Goal: Check status: Check status

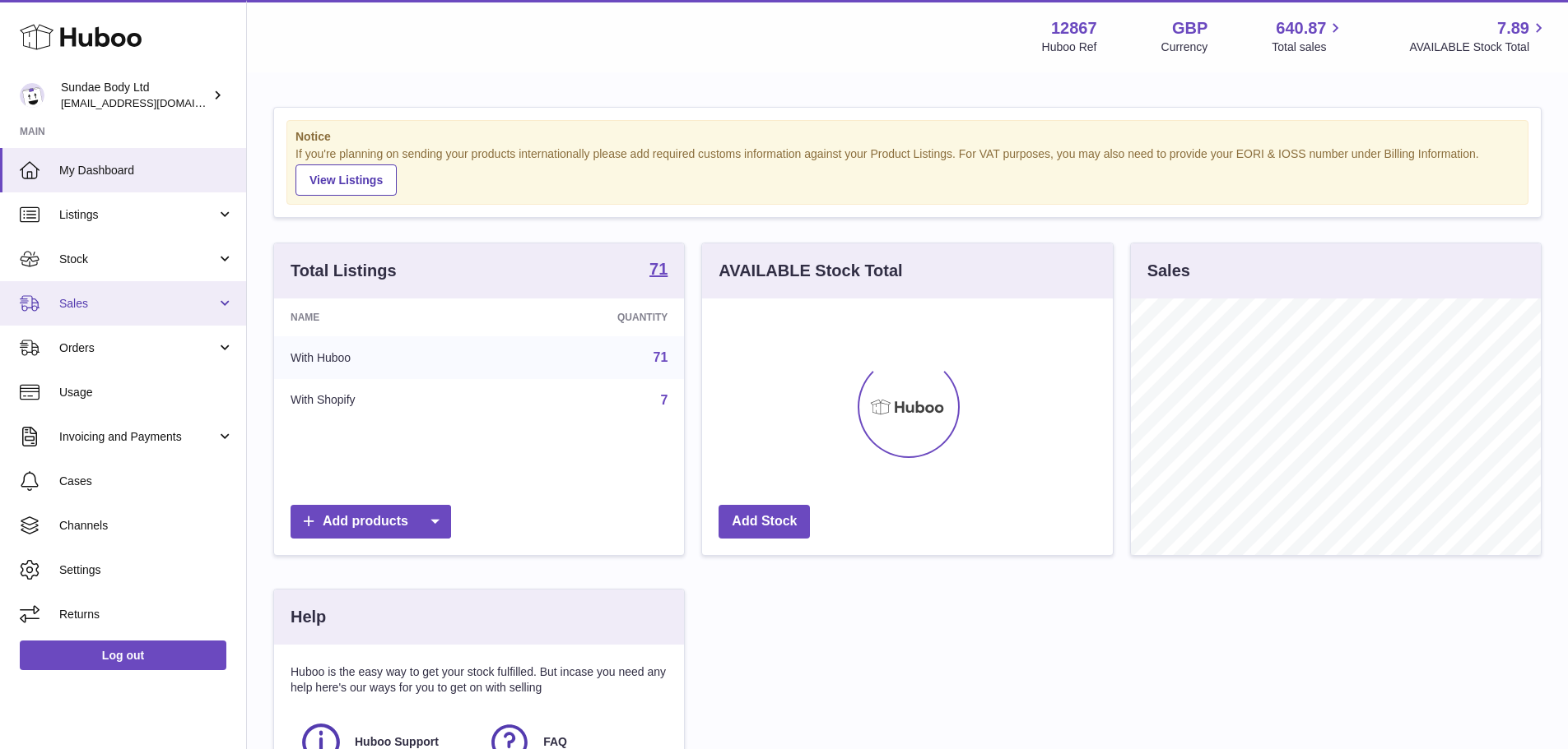
scroll to position [256, 411]
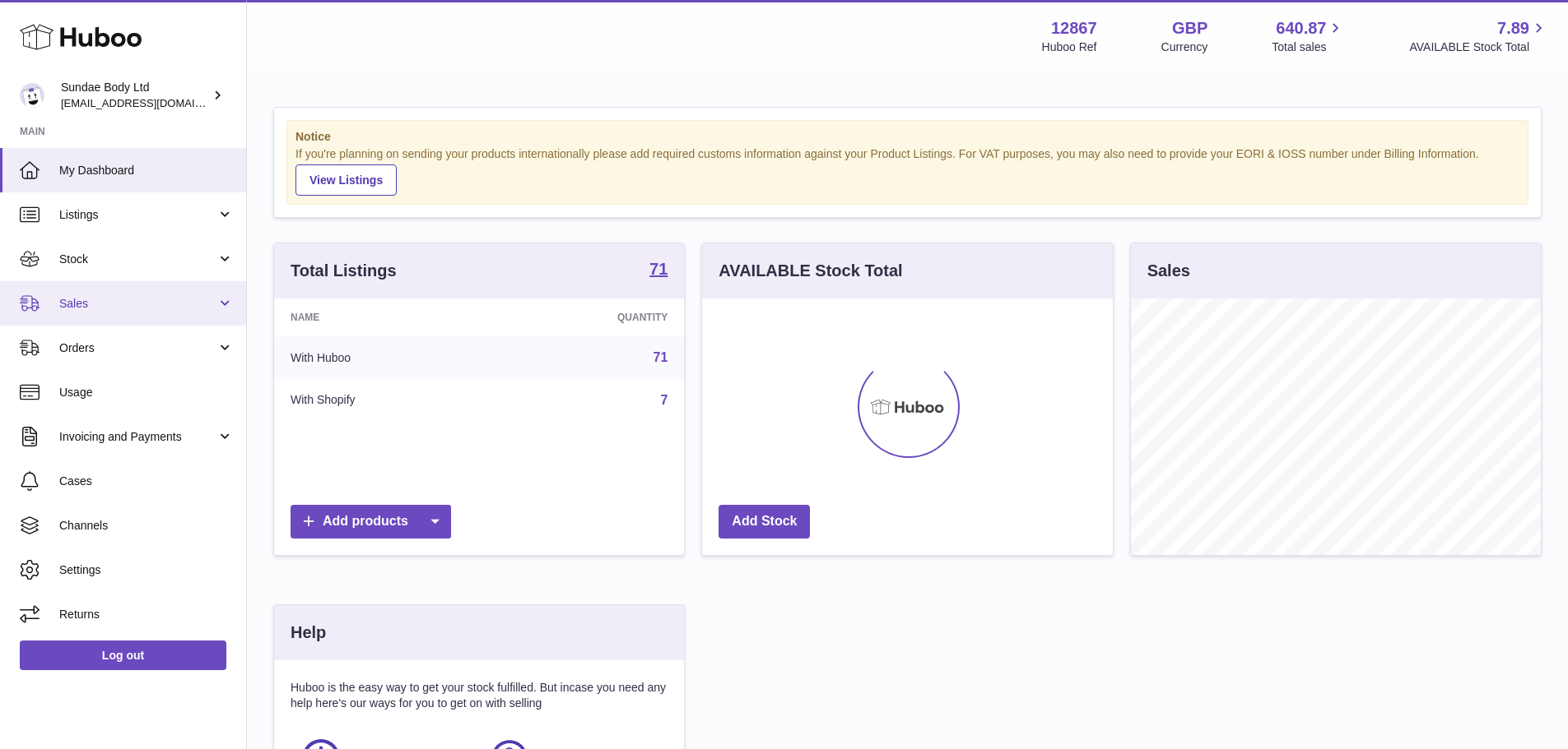
click at [90, 294] on link "Sales" at bounding box center [123, 303] width 246 height 44
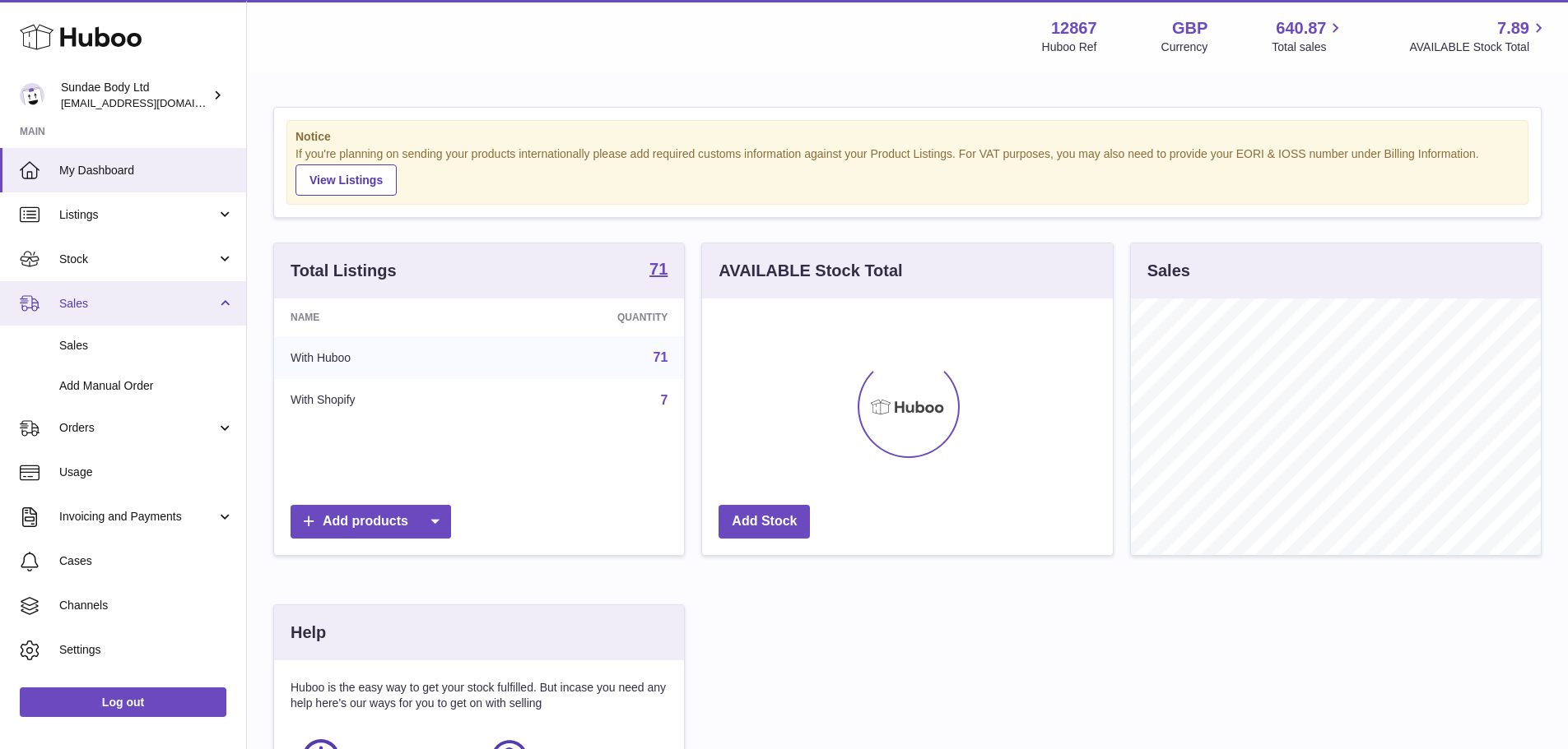
click at [132, 322] on link "Sales" at bounding box center [123, 303] width 246 height 44
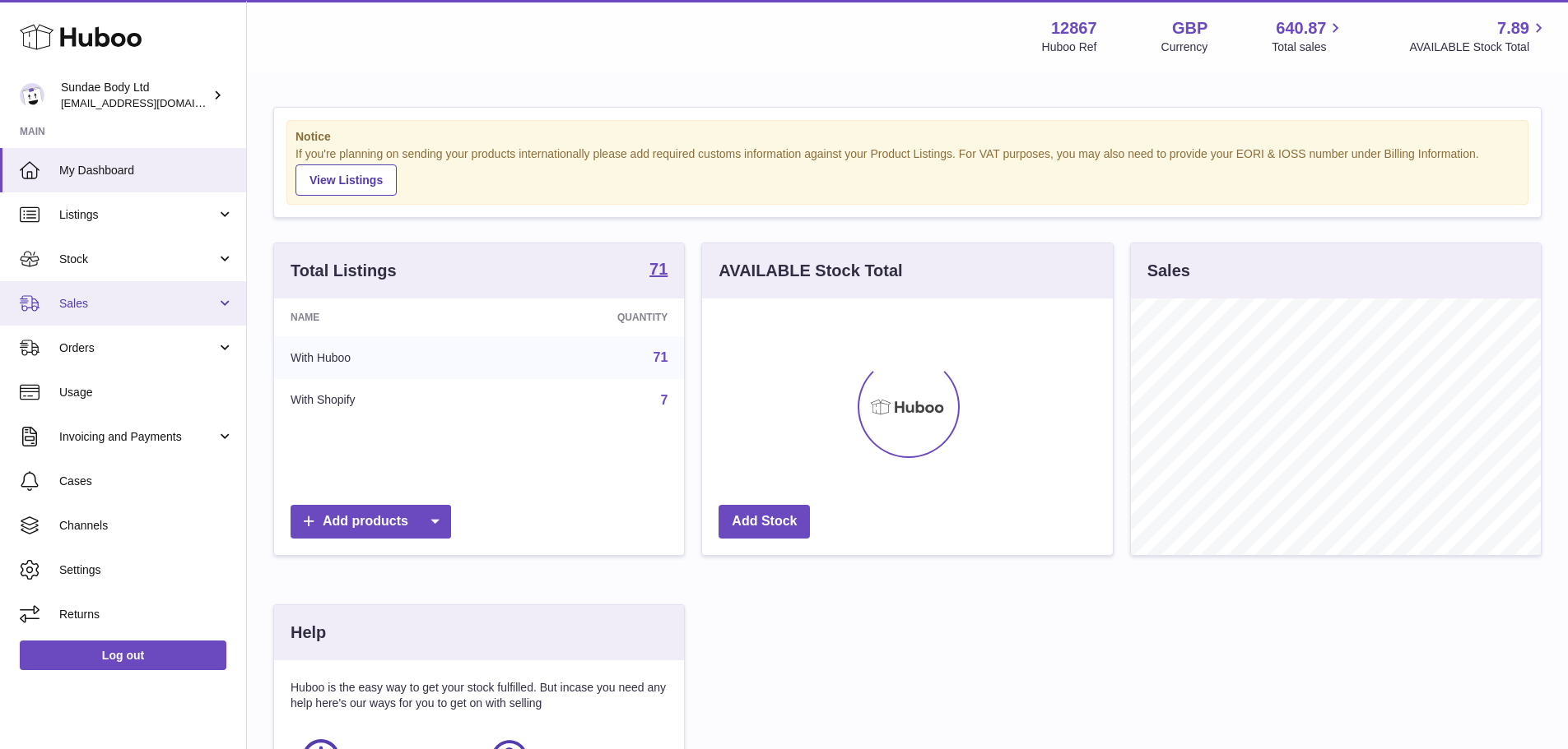
click at [154, 308] on span "Sales" at bounding box center [138, 304] width 158 height 16
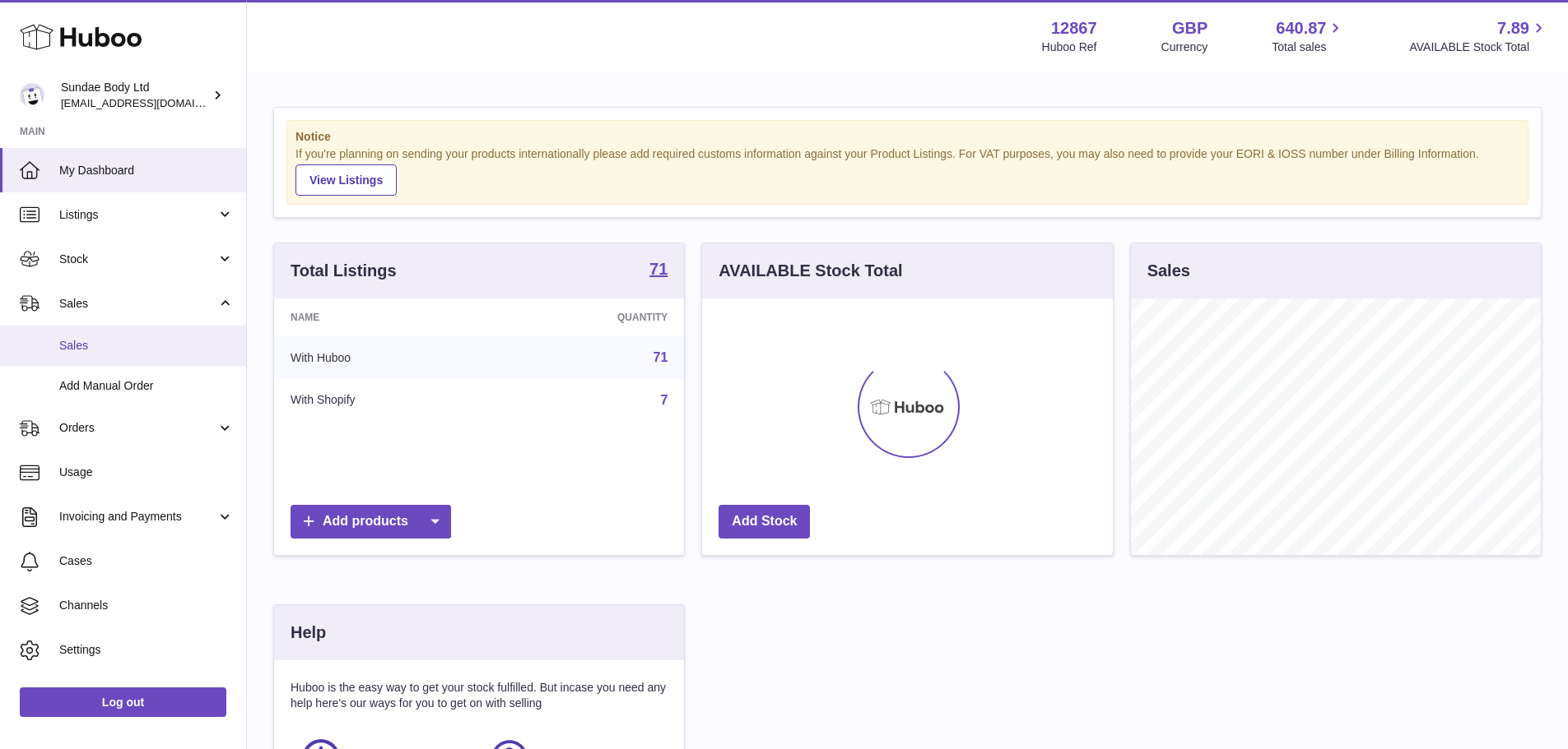
click at [143, 335] on link "Sales" at bounding box center [123, 346] width 246 height 41
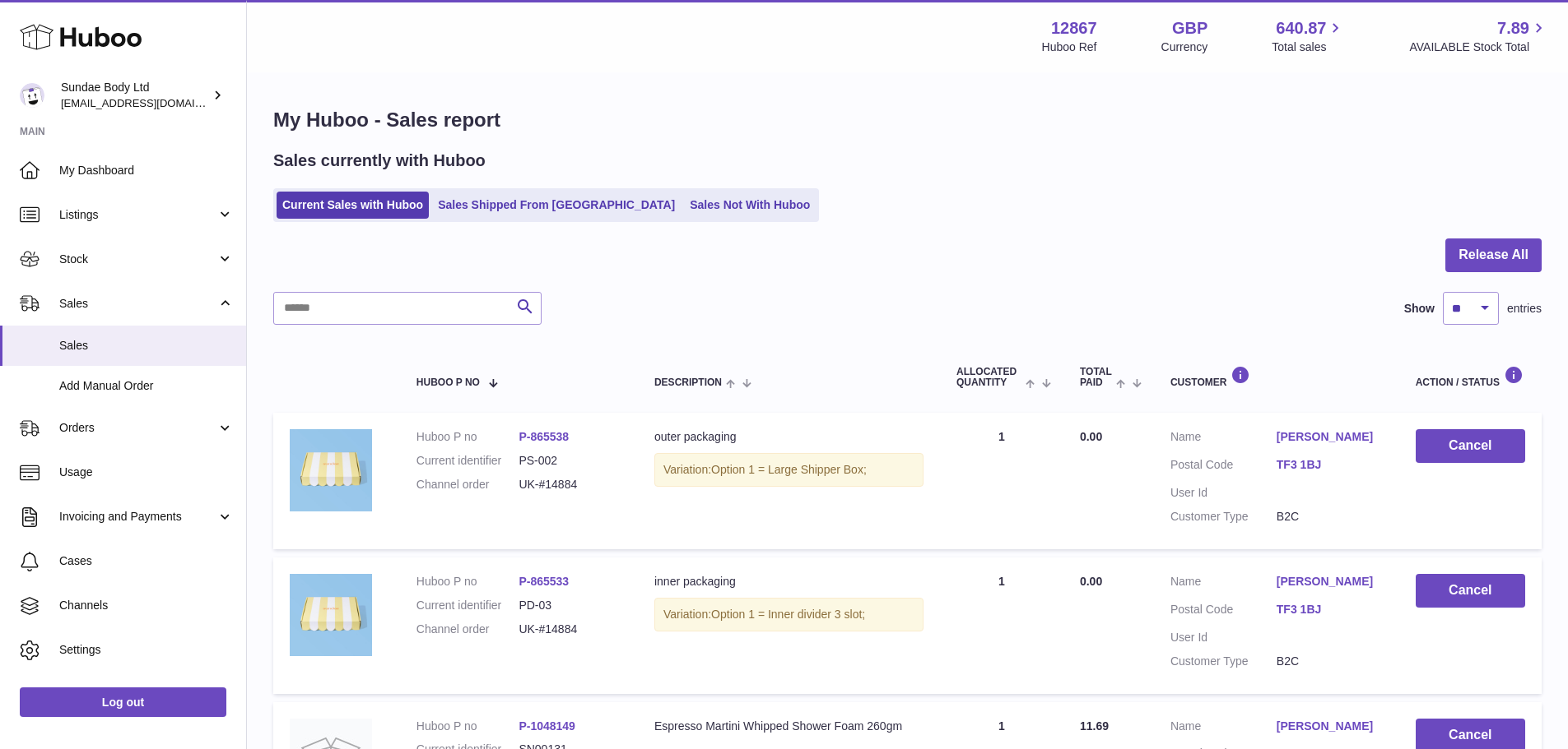
click at [473, 222] on ul "Current Sales with Huboo Sales Shipped From [GEOGRAPHIC_DATA] Sales Not With Hu…" at bounding box center [546, 205] width 546 height 34
click at [475, 218] on link "Sales Shipped From [GEOGRAPHIC_DATA]" at bounding box center [556, 205] width 249 height 27
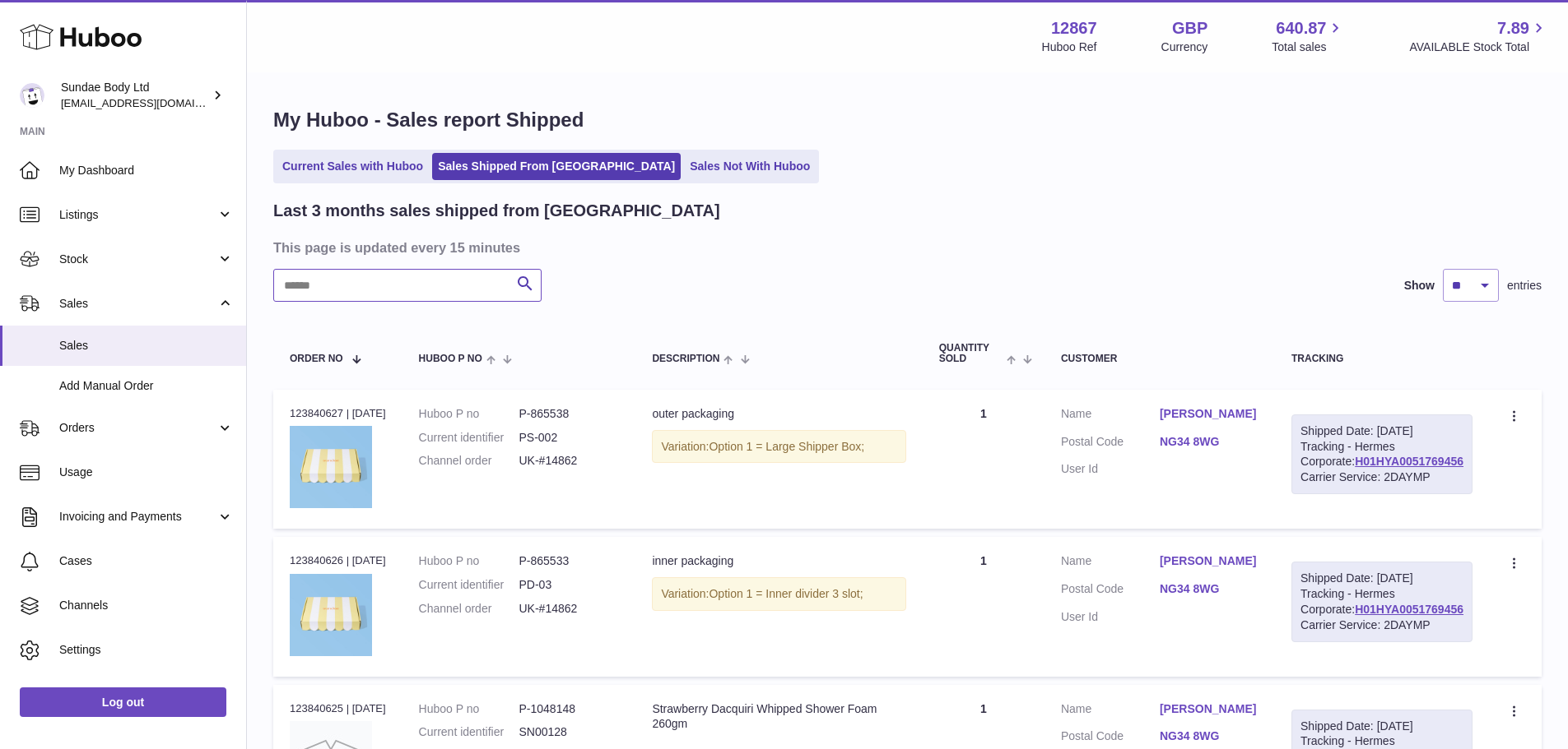
click at [421, 286] on input "text" at bounding box center [407, 285] width 268 height 33
paste input "******"
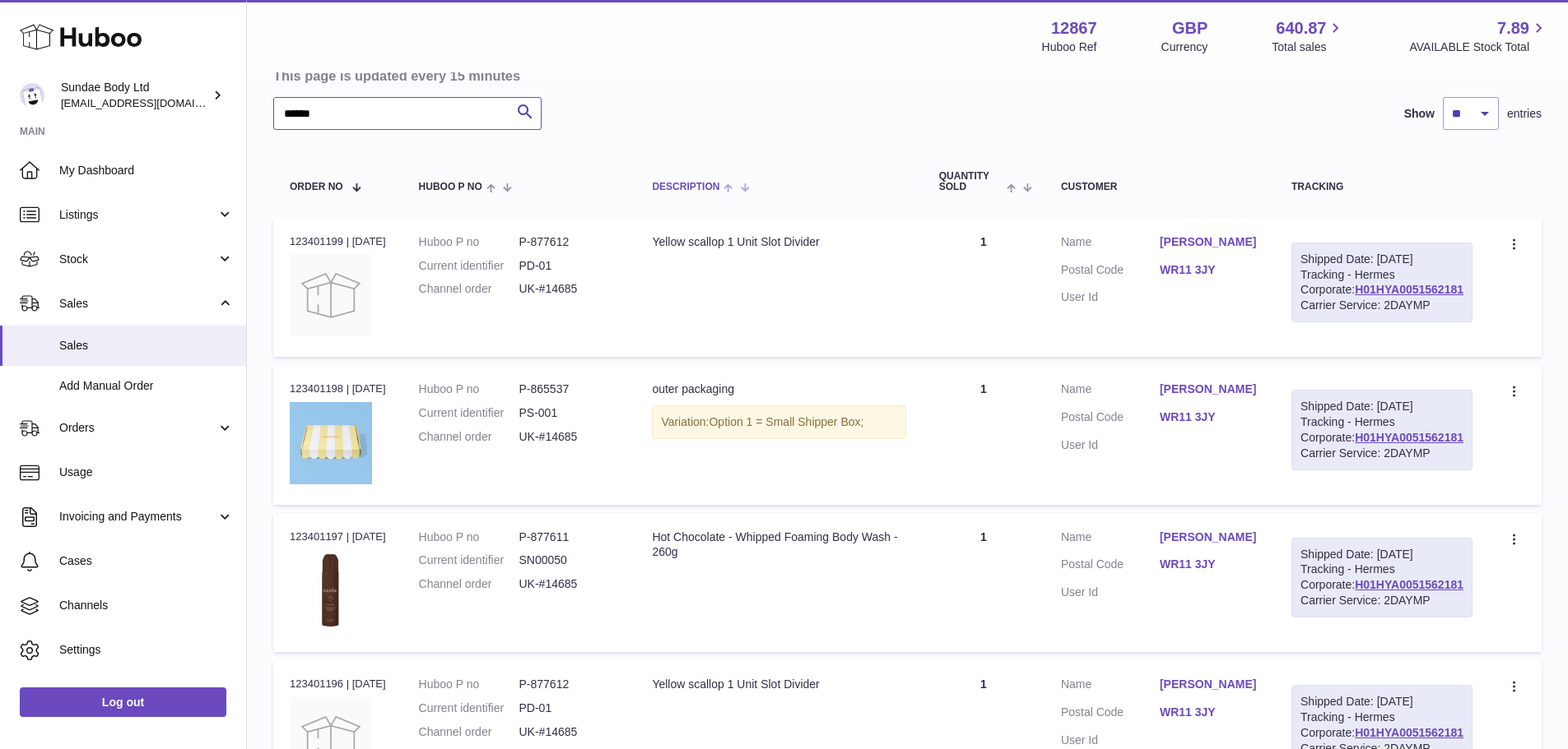
scroll to position [164, 0]
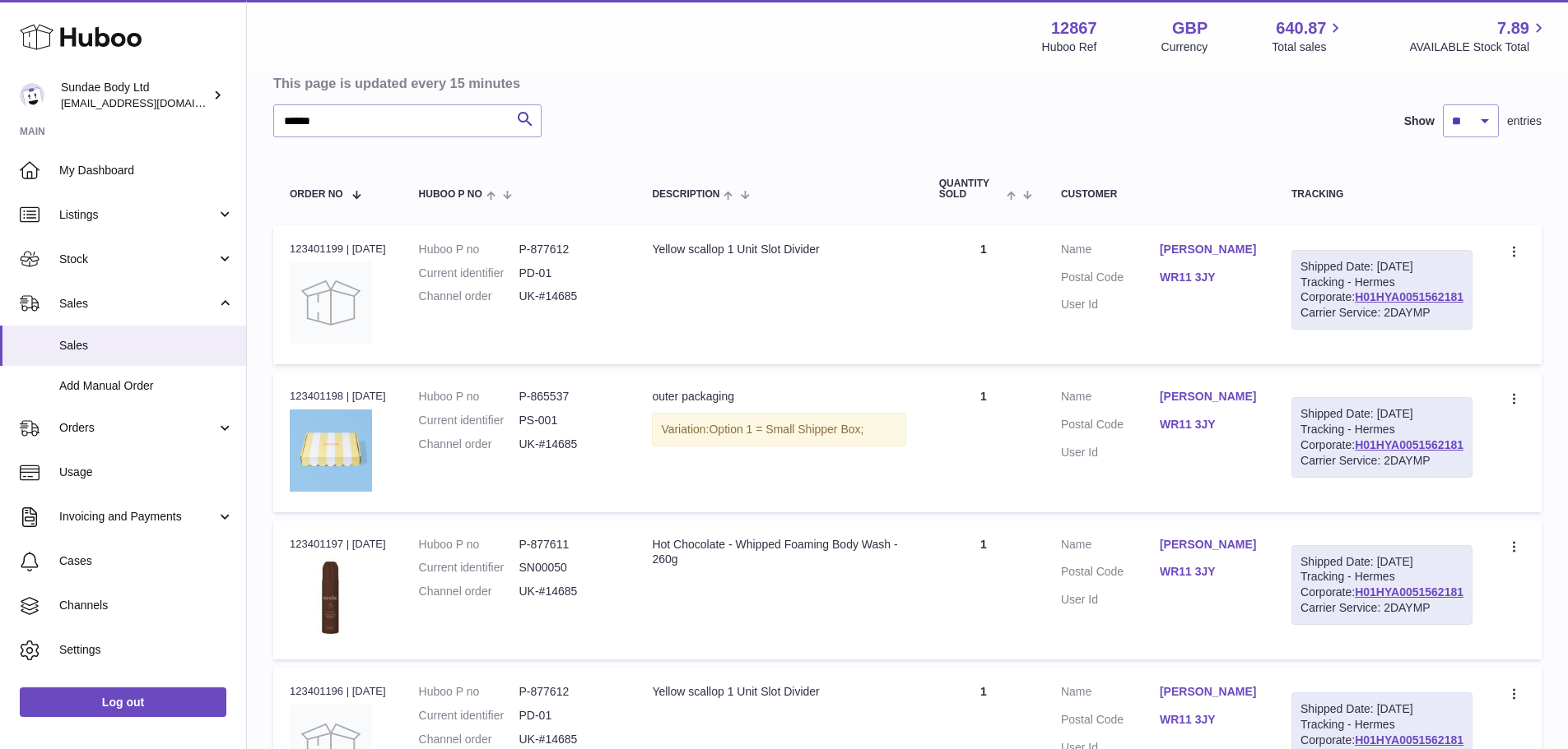
click at [315, 241] on div "Order no 123401199 | 24th Aug" at bounding box center [337, 248] width 96 height 15
copy div "123401199"
click at [586, 294] on dd "UK-#14685" at bounding box center [568, 296] width 100 height 16
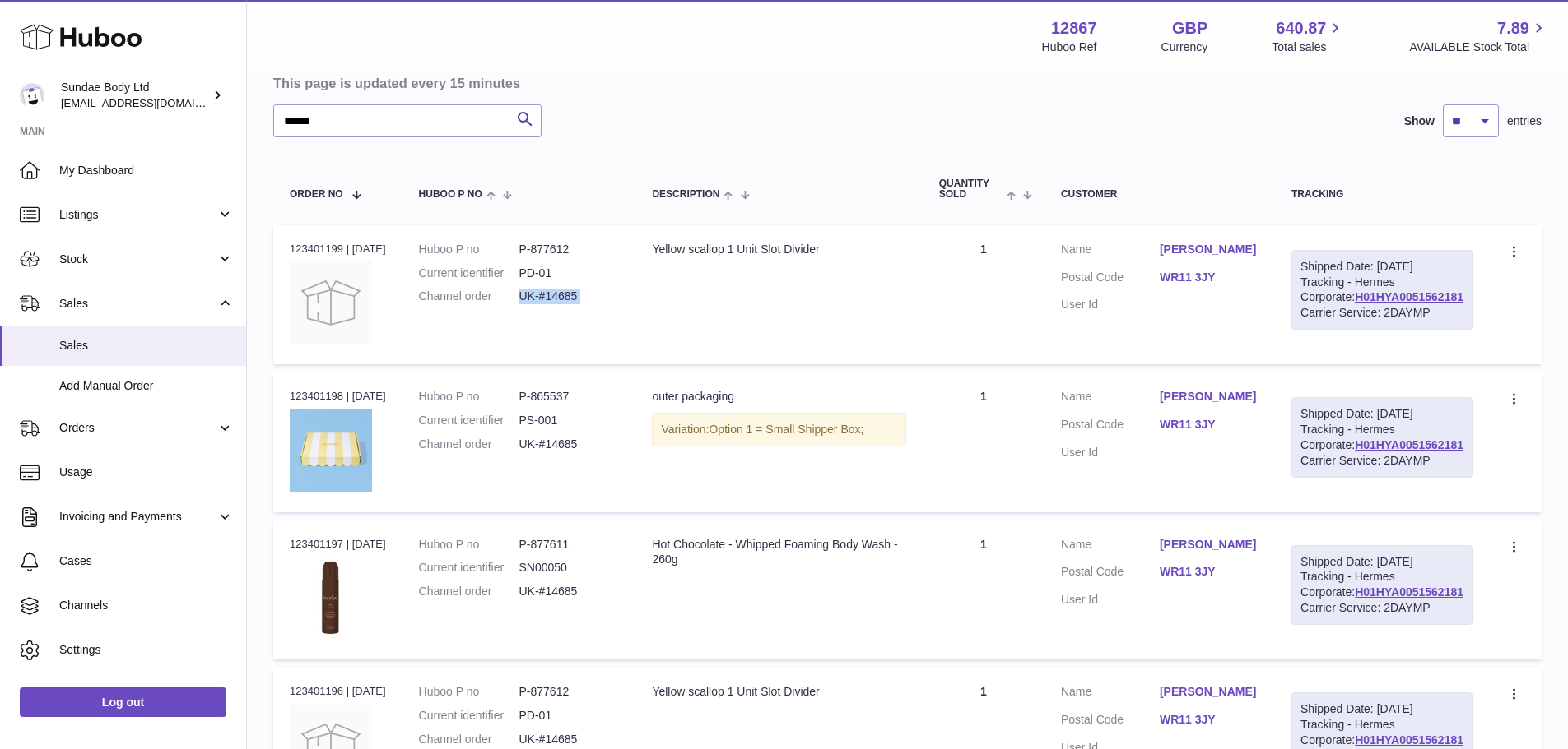
click at [586, 294] on dd "UK-#14685" at bounding box center [568, 296] width 100 height 16
click at [619, 294] on dd "UK-#14685" at bounding box center [568, 296] width 100 height 16
drag, startPoint x: 605, startPoint y: 296, endPoint x: 552, endPoint y: 299, distance: 53.1
click at [552, 299] on dd "UK-#14685" at bounding box center [568, 296] width 100 height 16
copy dd "#14685"
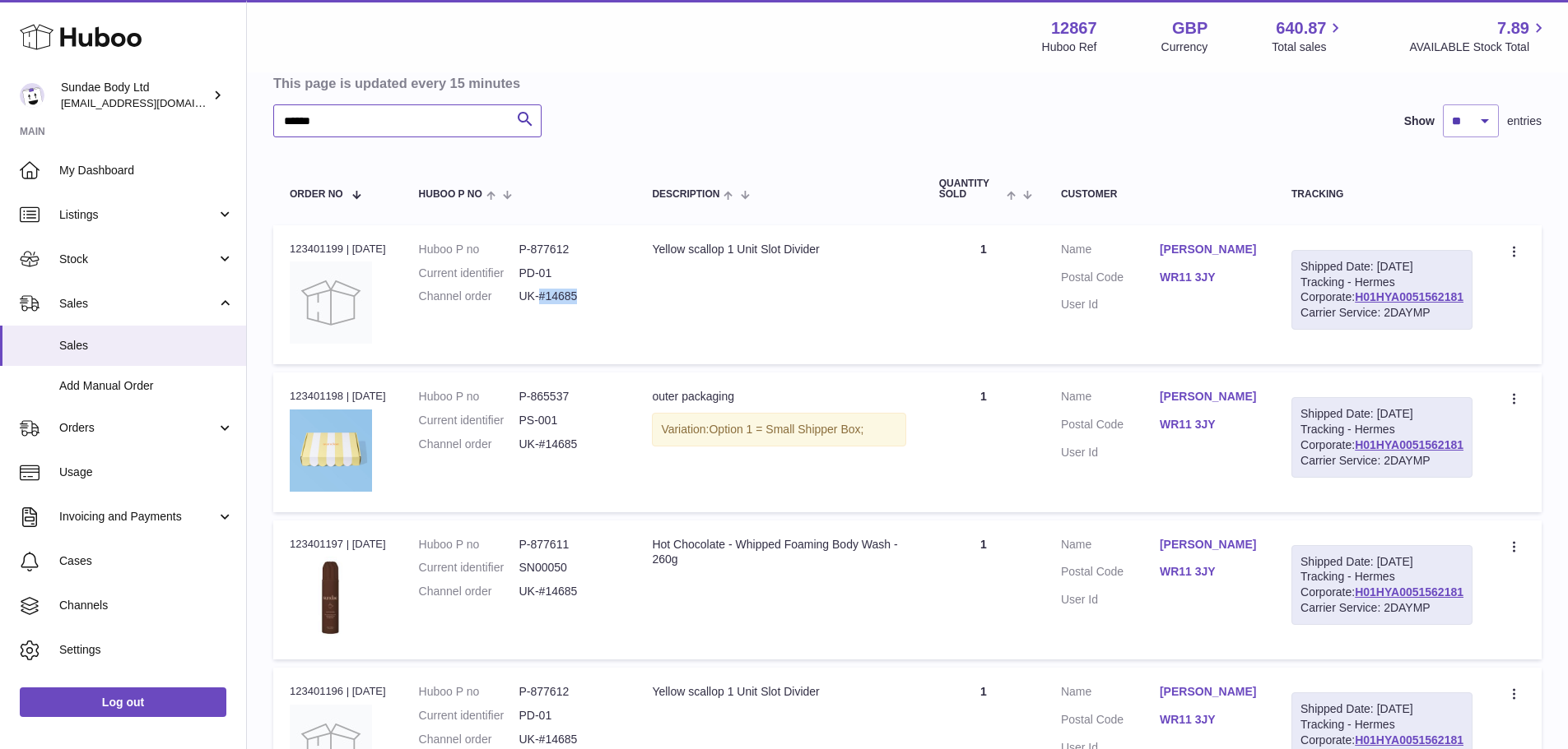
click at [380, 135] on input "******" at bounding box center [407, 120] width 268 height 33
paste input "text"
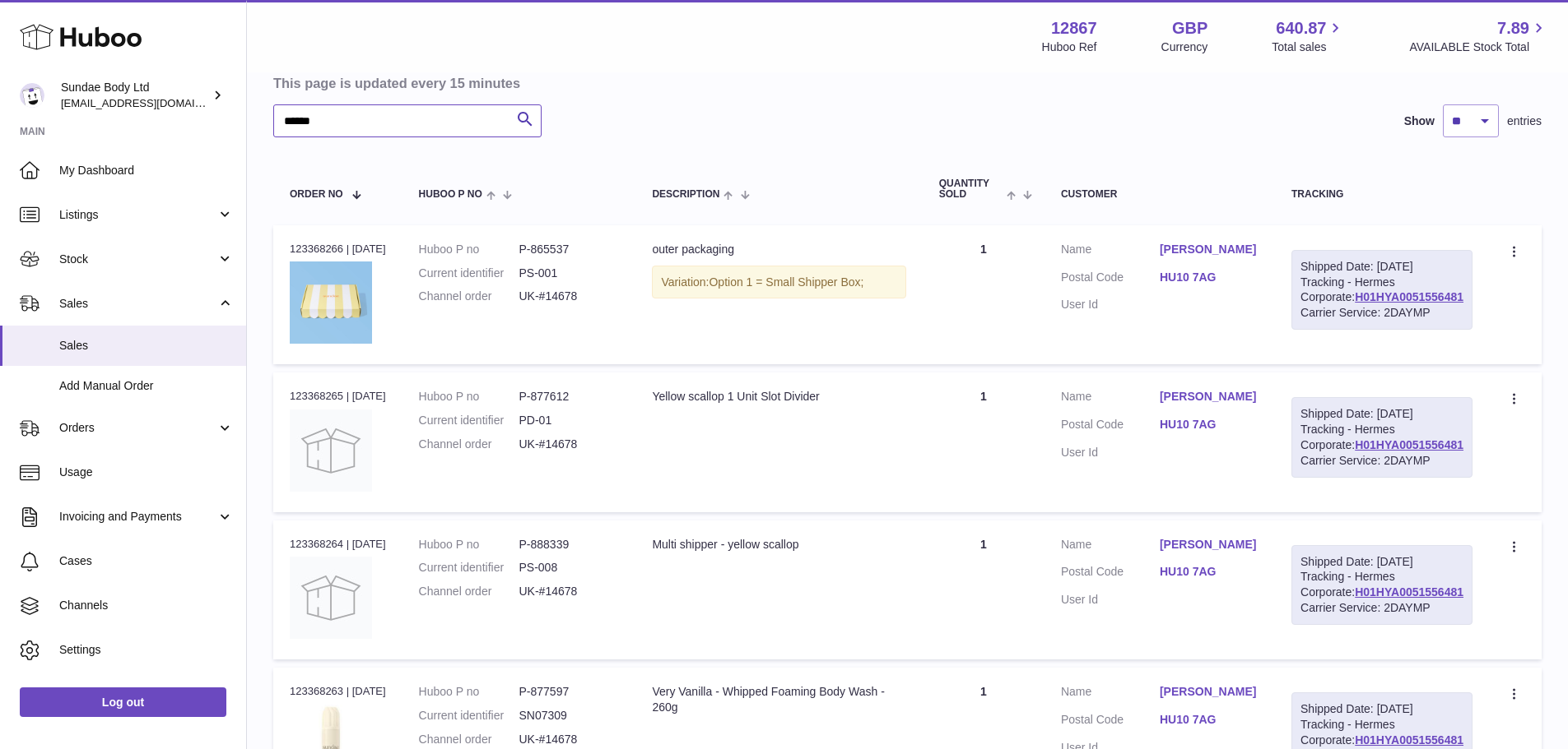
type input "******"
click at [381, 155] on table "Order No Huboo P no Description Quantity Sold Customer Tracking Order no 123368…" at bounding box center [907, 558] width 1268 height 809
click at [377, 131] on input "******" at bounding box center [407, 120] width 268 height 33
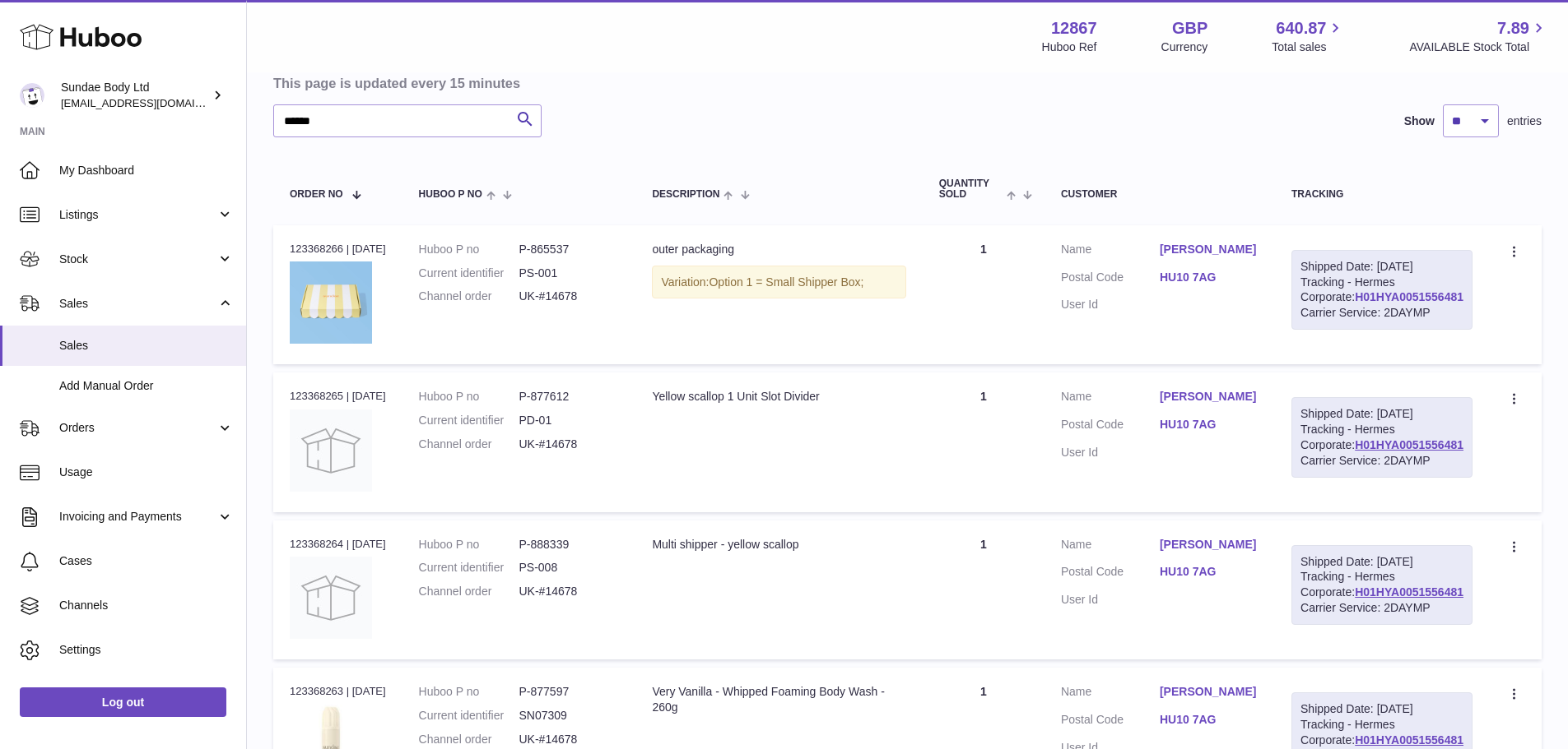
click at [1447, 303] on link "H01HYA0051556481" at bounding box center [1409, 296] width 109 height 13
drag, startPoint x: 1202, startPoint y: 481, endPoint x: 1254, endPoint y: 478, distance: 52.1
click at [1254, 469] on dl "Customer Name Caroline Welburn Postal Code HU10 7AG User Id" at bounding box center [1159, 429] width 197 height 80
drag, startPoint x: 1205, startPoint y: 472, endPoint x: 1258, endPoint y: 472, distance: 53.0
click at [1258, 437] on dd "HU10 7AG" at bounding box center [1209, 427] width 99 height 19
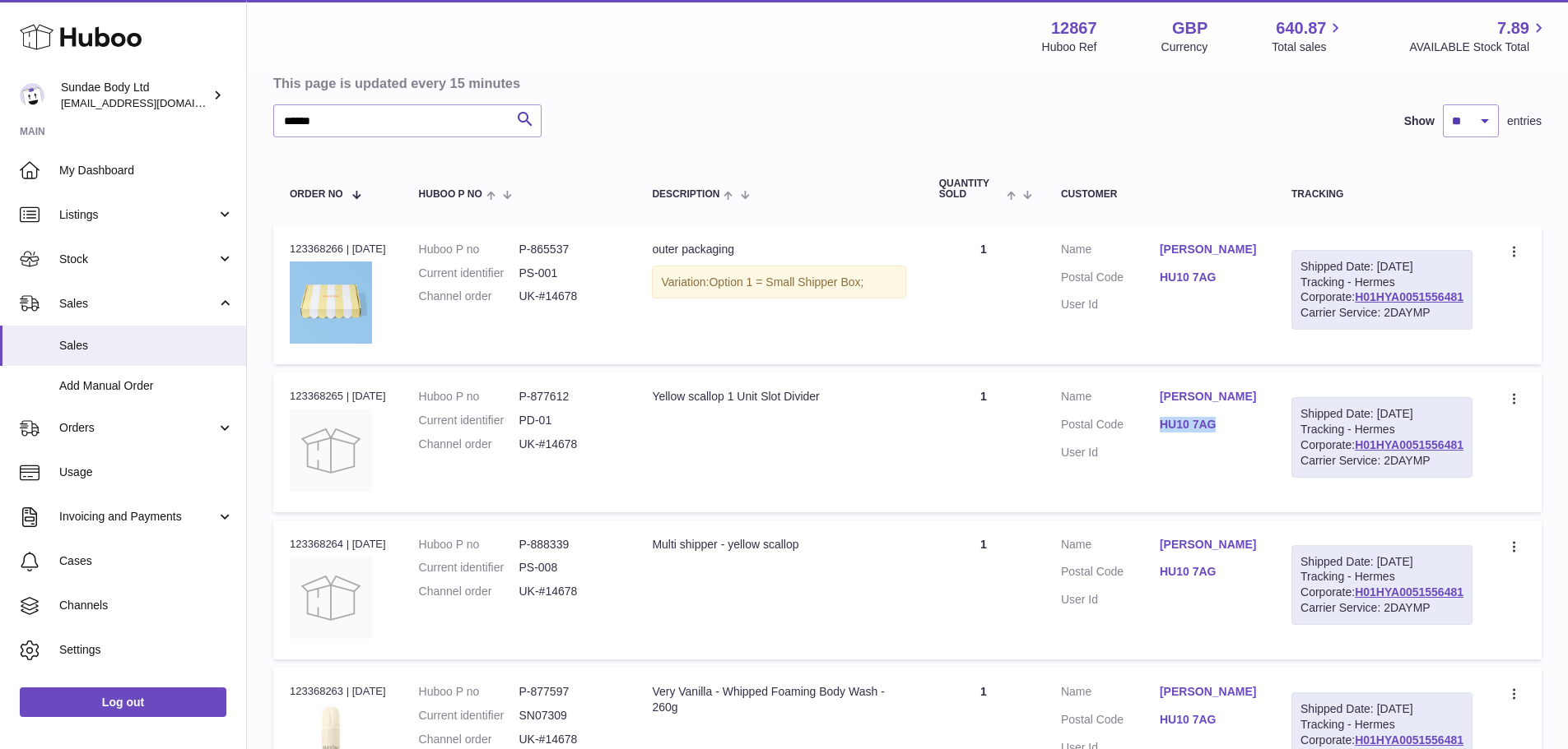
copy link "HU10 7AG"
click at [322, 404] on div "Order no 123368265 | 23rd Aug" at bounding box center [337, 396] width 96 height 15
copy div "123368265"
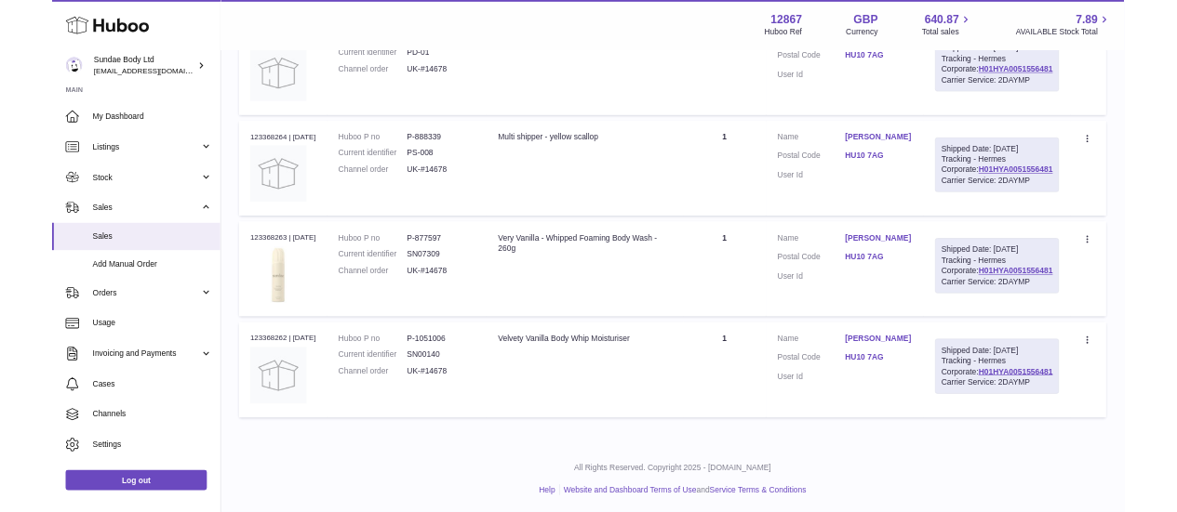
scroll to position [690, 0]
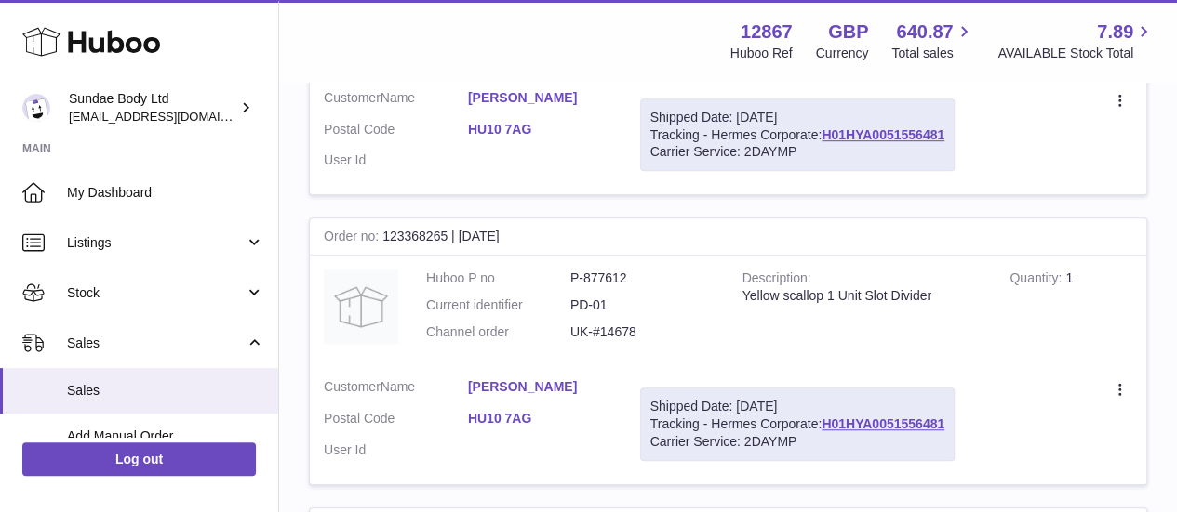
click at [658, 270] on dd "P-877612" at bounding box center [642, 279] width 144 height 18
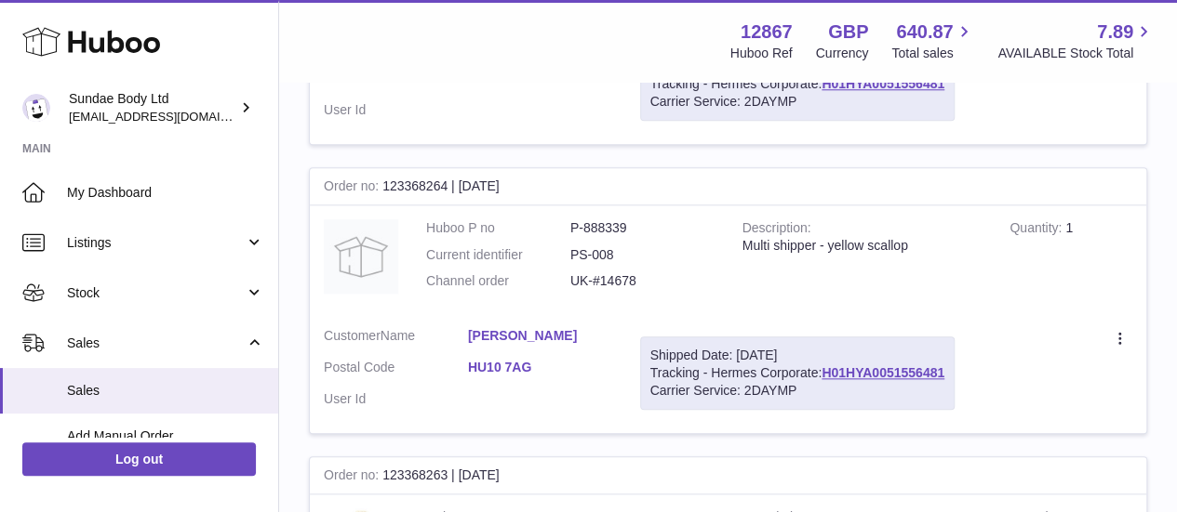
scroll to position [852, 0]
click at [609, 221] on dd "P-888339" at bounding box center [642, 229] width 144 height 18
copy dd "888339"
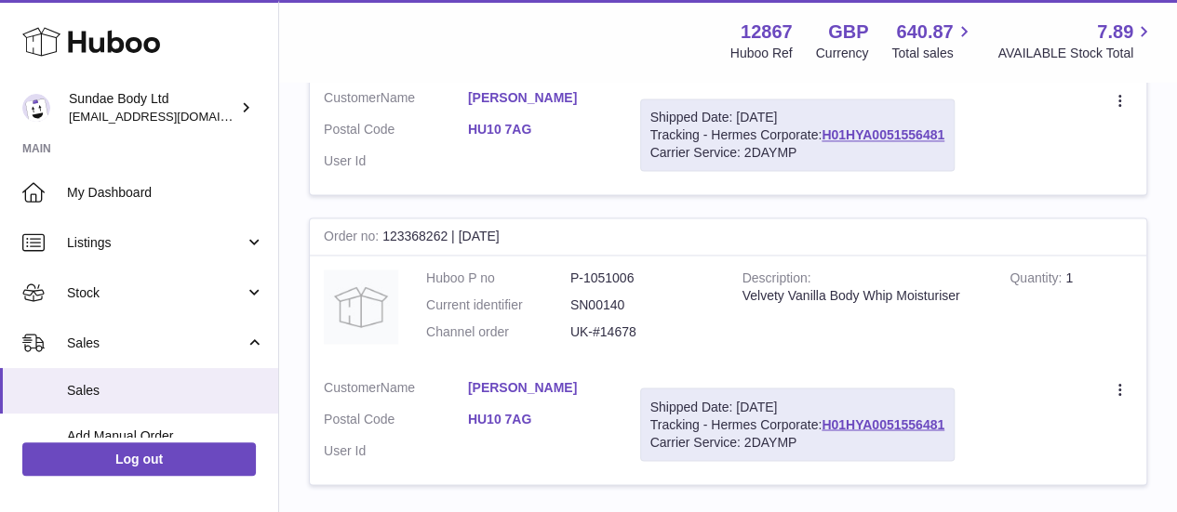
scroll to position [1380, 0]
click at [616, 271] on dd "P-1051006" at bounding box center [642, 280] width 144 height 18
click at [602, 299] on dd "SN00140" at bounding box center [642, 307] width 144 height 18
copy dd "SN00140"
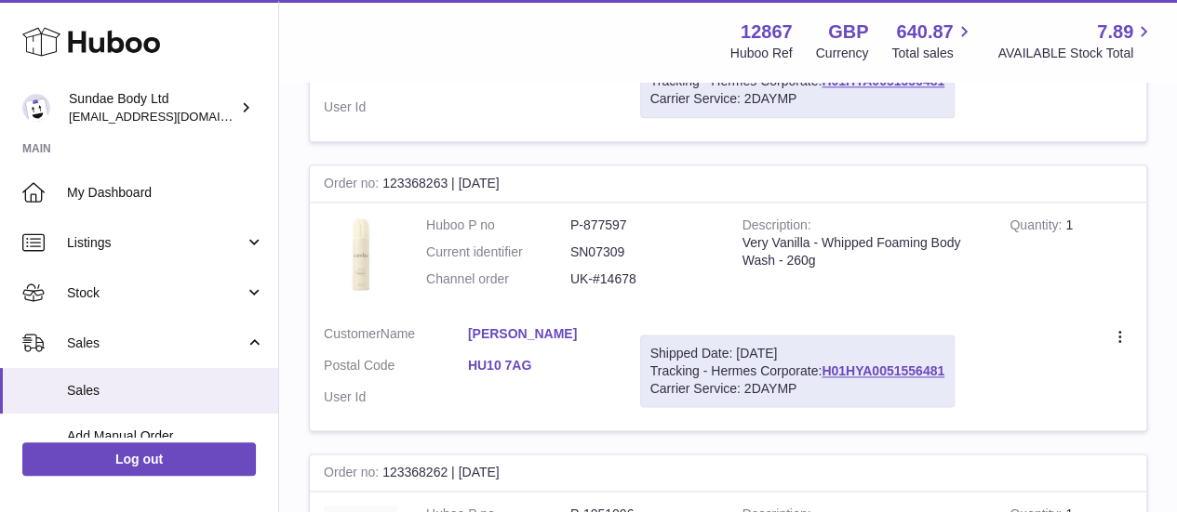
scroll to position [1144, 0]
click at [600, 251] on dd "SN07309" at bounding box center [642, 254] width 144 height 18
copy dd "SN07309"
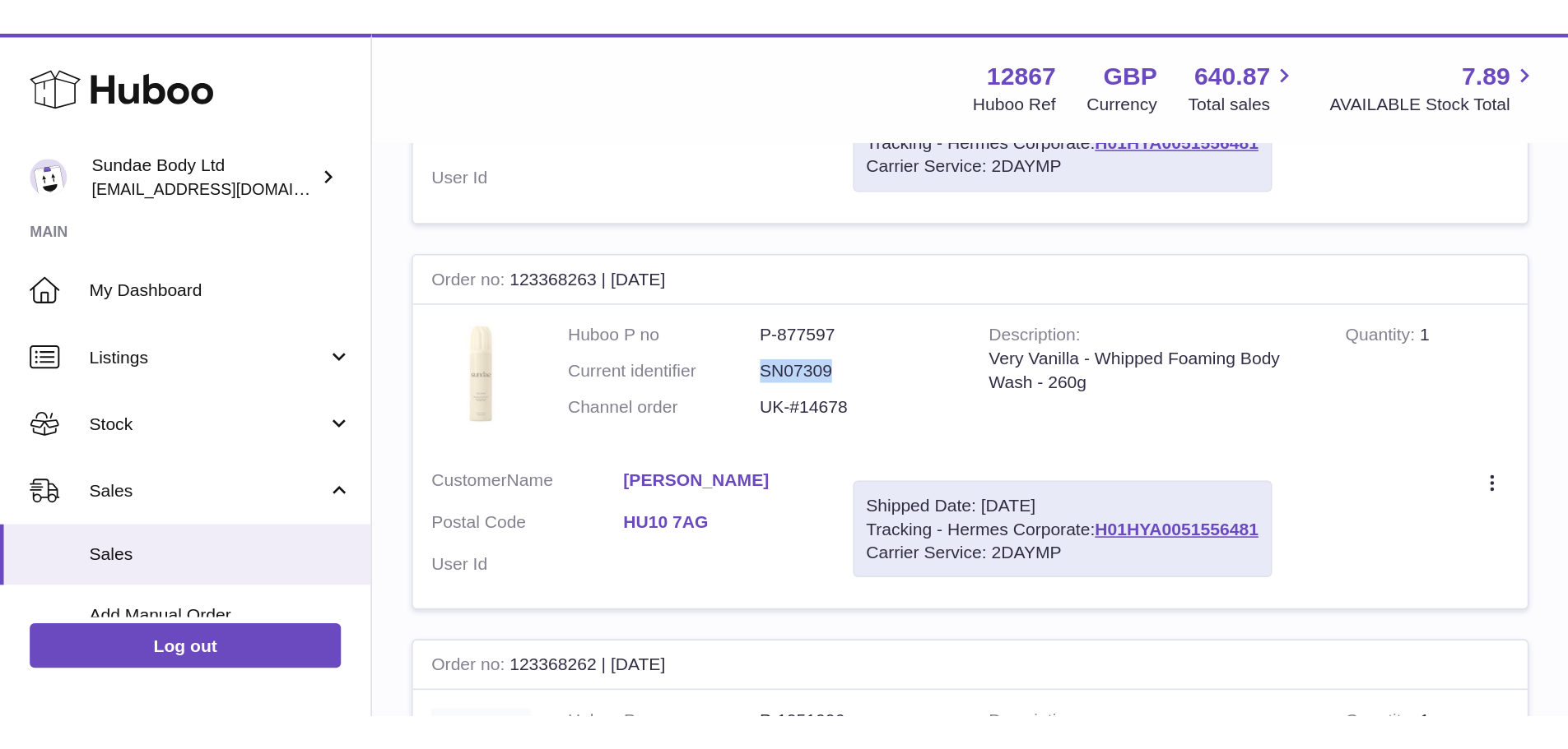
scroll to position [692, 0]
